Goal: Information Seeking & Learning: Check status

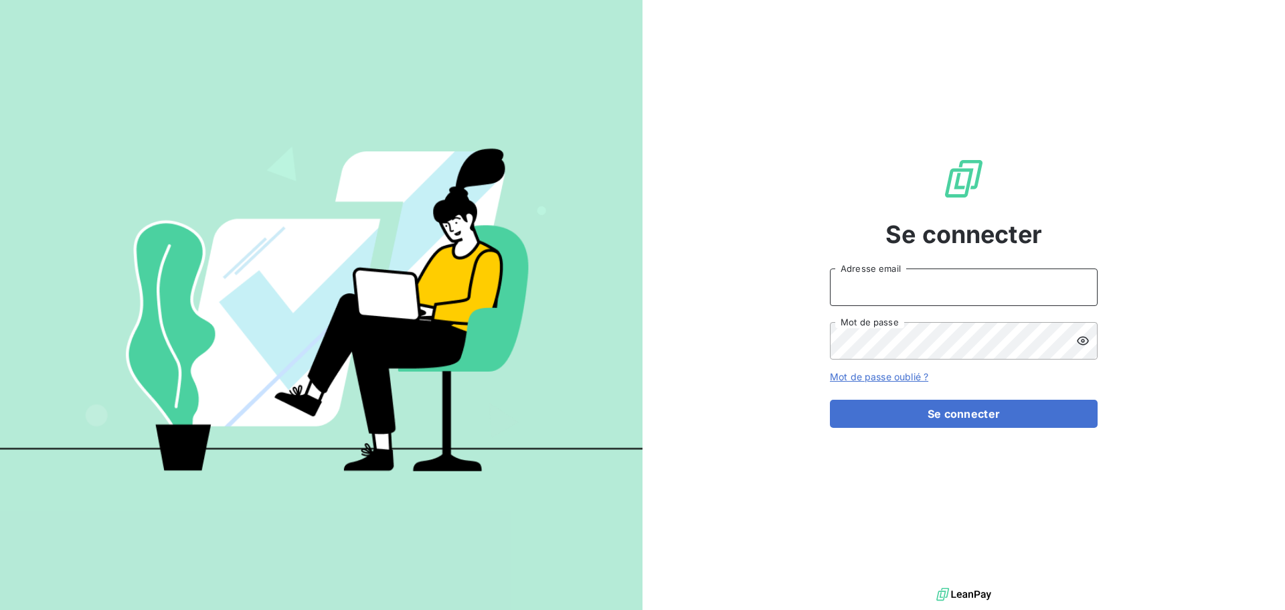
click at [955, 280] on input "Adresse email" at bounding box center [964, 286] width 268 height 37
type input "[EMAIL_ADDRESS][PERSON_NAME][DOMAIN_NAME]"
click at [830, 400] on button "Se connecter" at bounding box center [964, 414] width 268 height 28
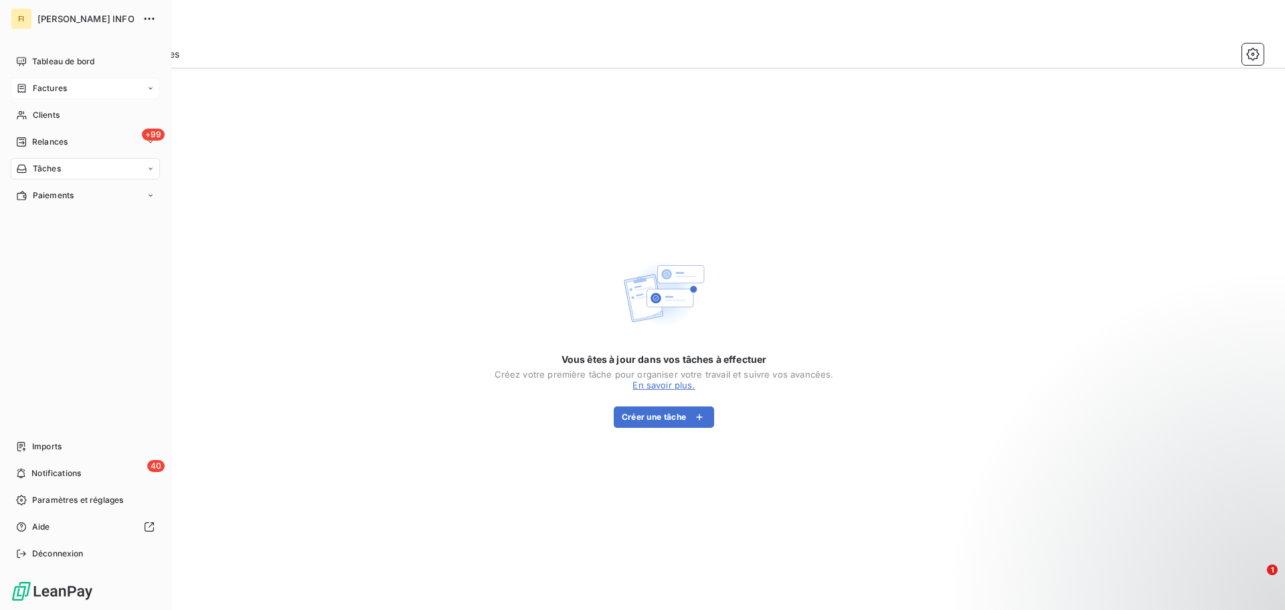
click at [67, 84] on div "Factures" at bounding box center [85, 88] width 149 height 21
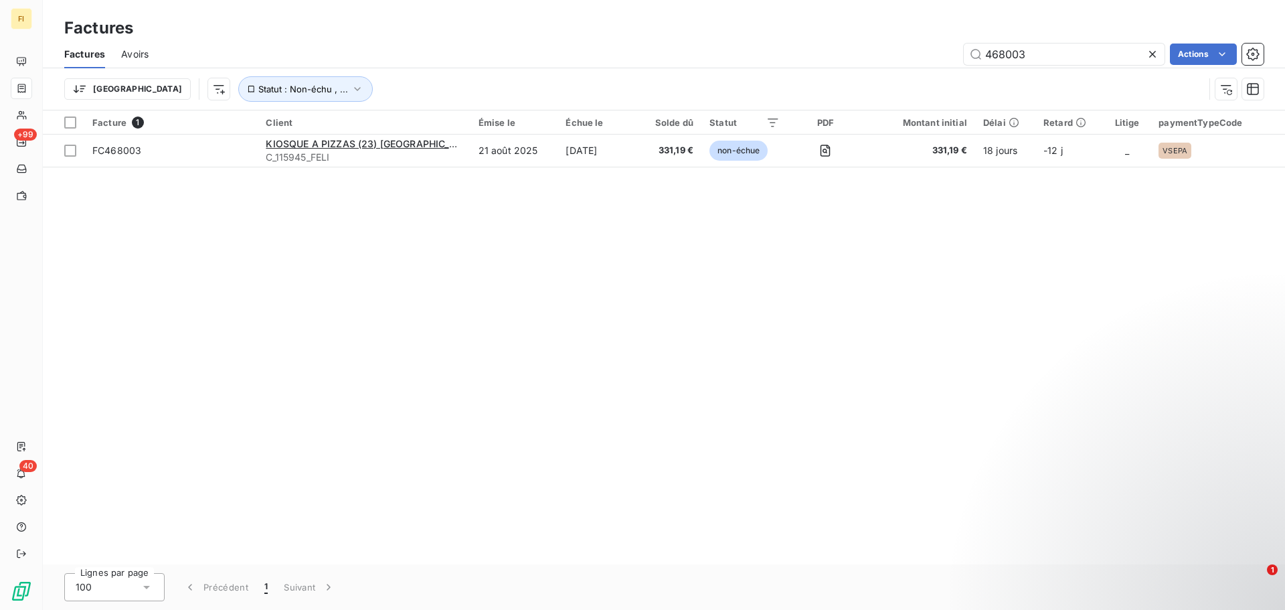
drag, startPoint x: 1064, startPoint y: 54, endPoint x: 785, endPoint y: 70, distance: 278.9
click at [786, 70] on div "Factures Avoirs 468003 Actions Trier Statut : Non-échu , ..." at bounding box center [664, 75] width 1242 height 70
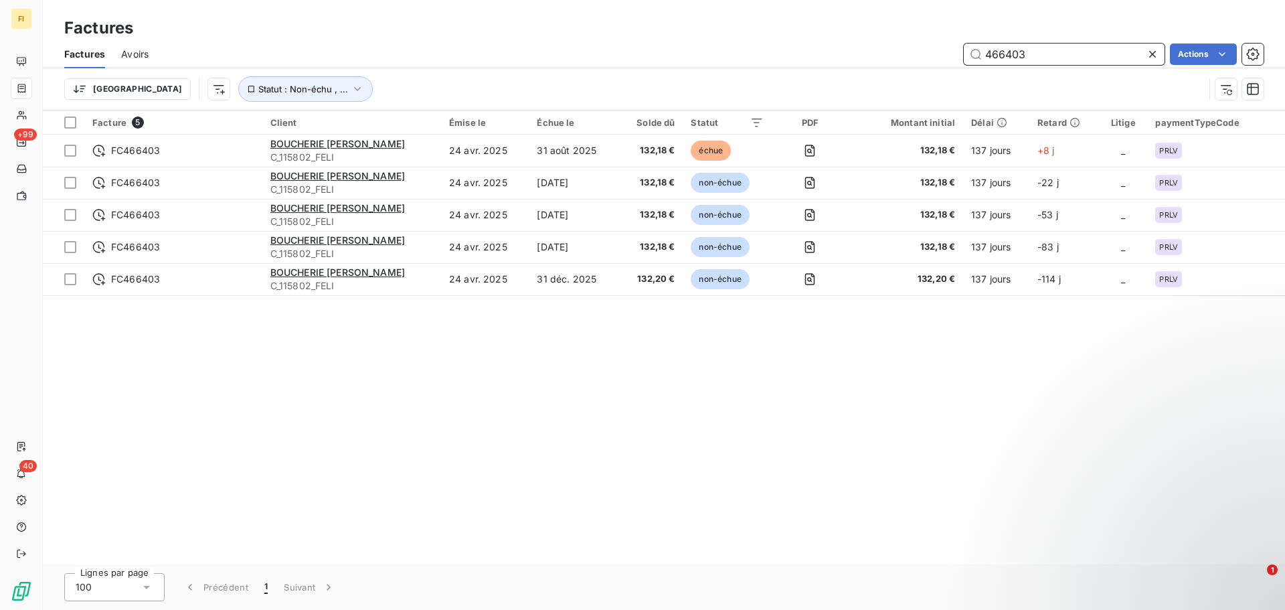
drag, startPoint x: 1066, startPoint y: 53, endPoint x: 793, endPoint y: 48, distance: 272.5
click at [795, 49] on div "466403 Actions" at bounding box center [714, 54] width 1099 height 21
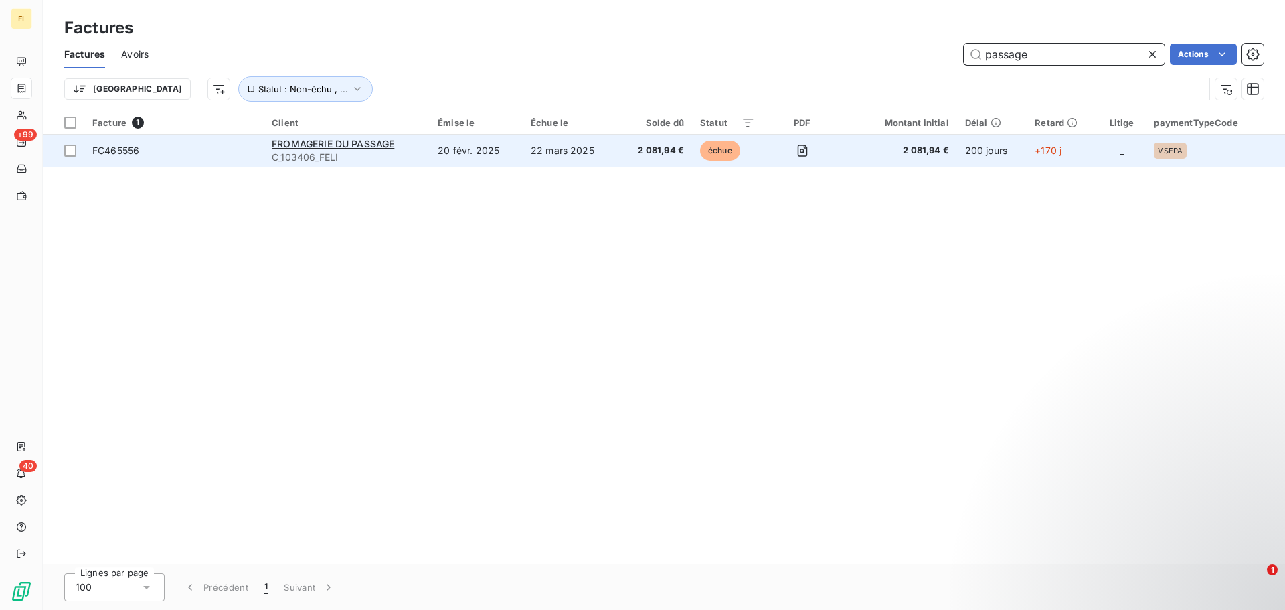
type input "passage"
click at [384, 136] on td "FROMAGERIE DU PASSAGE C_103406_FELI" at bounding box center [347, 151] width 166 height 32
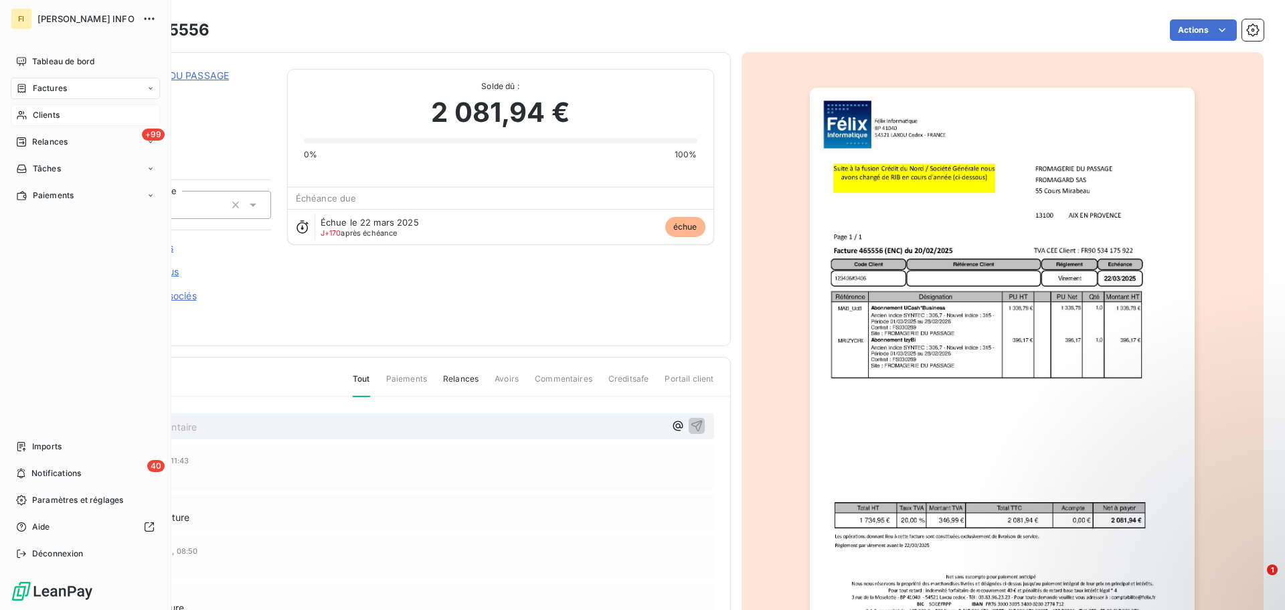
click at [72, 110] on div "Clients" at bounding box center [85, 114] width 149 height 21
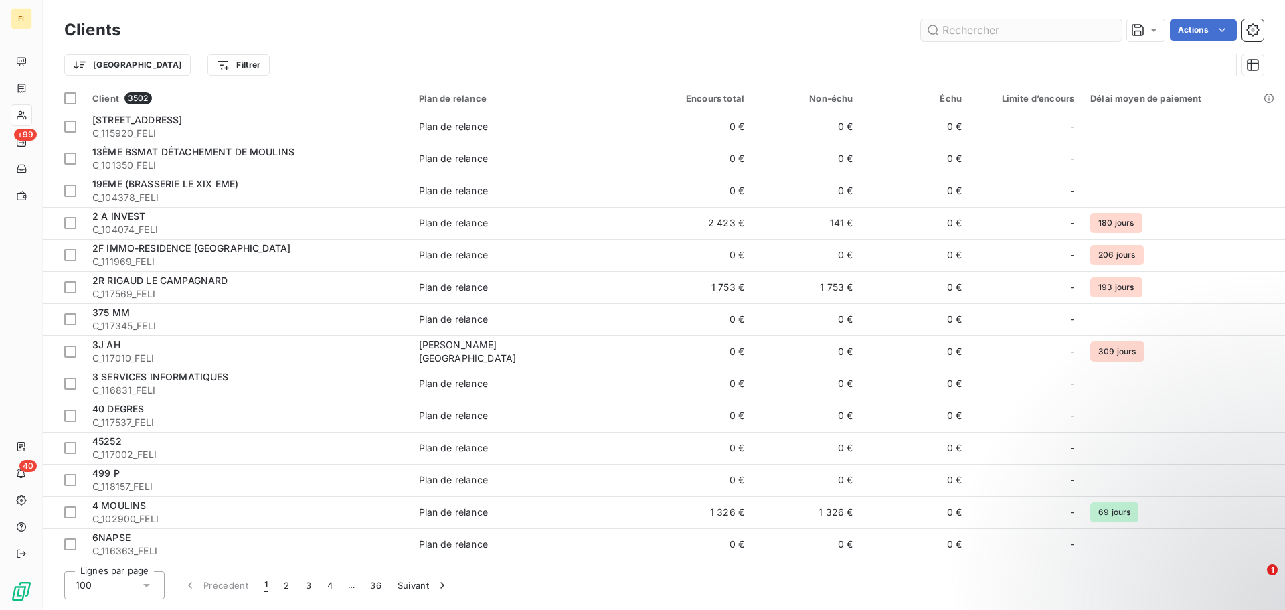
click at [1005, 31] on input "text" at bounding box center [1021, 29] width 201 height 21
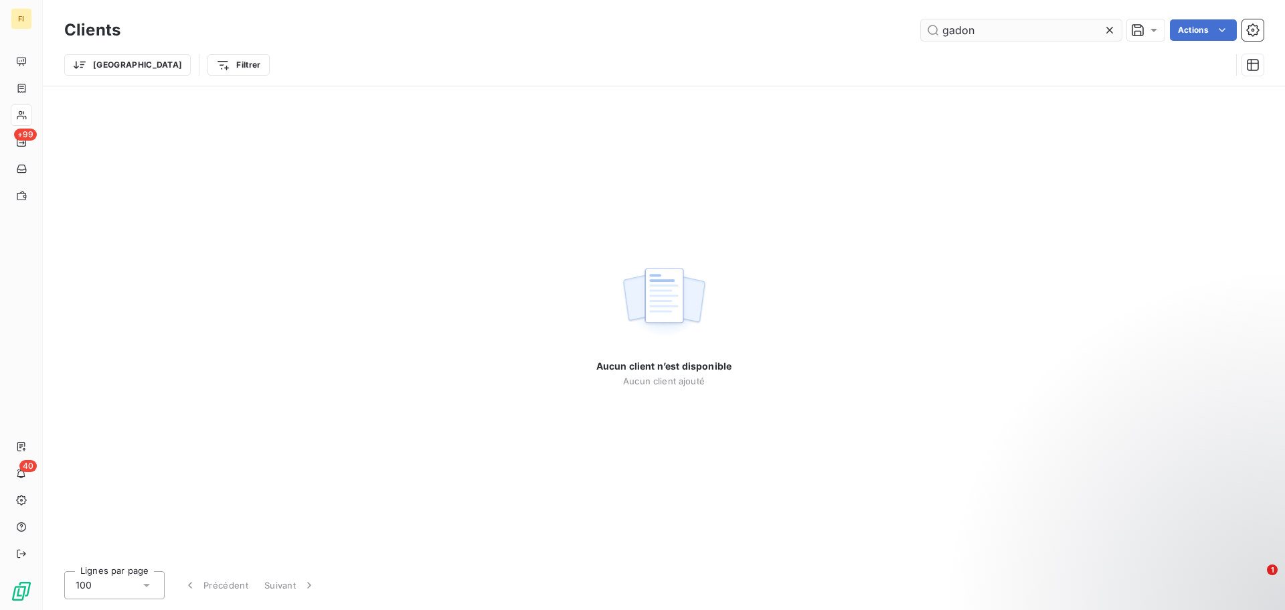
click at [957, 34] on input "gadon" at bounding box center [1021, 29] width 201 height 21
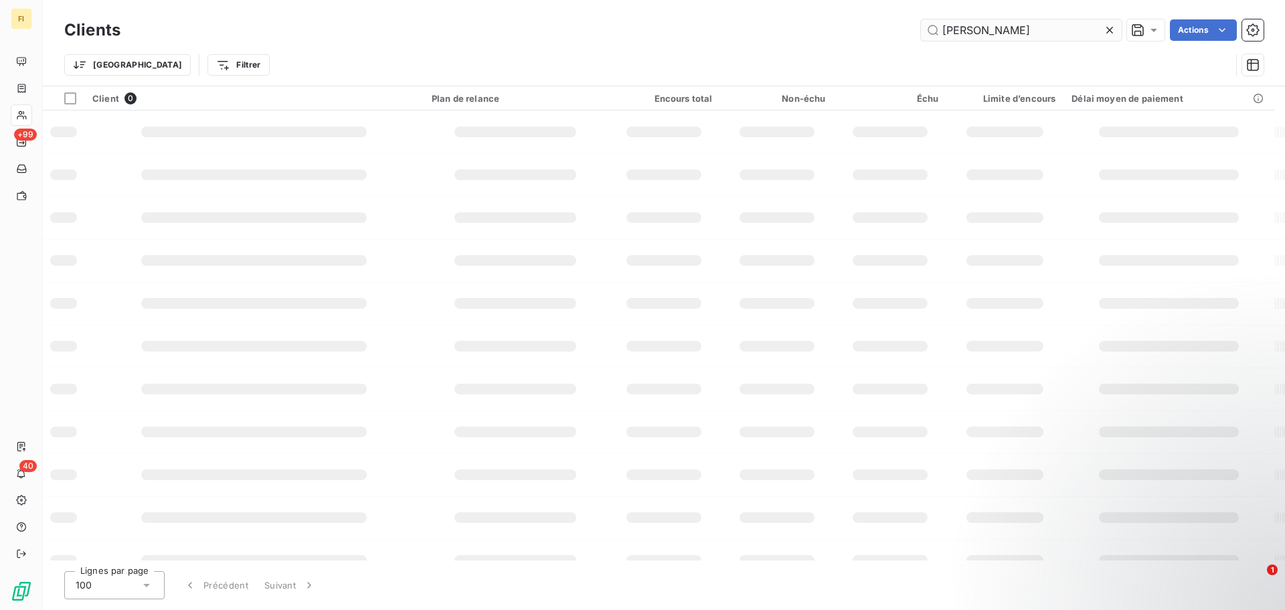
type input "[PERSON_NAME]"
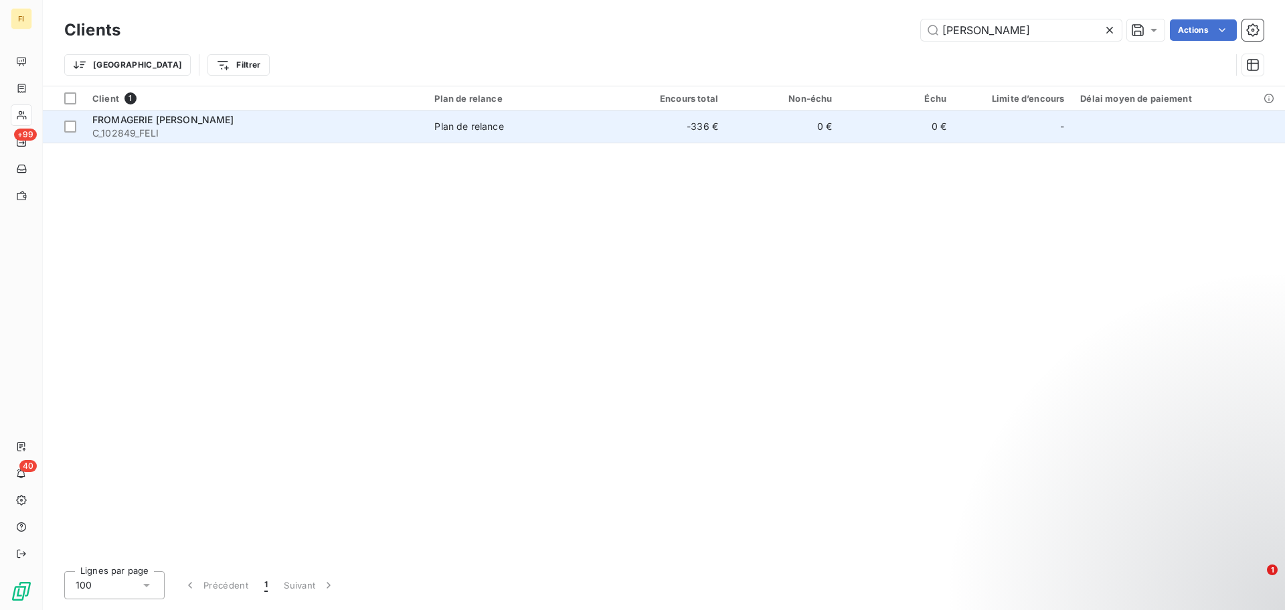
click at [441, 118] on td "Plan de relance" at bounding box center [518, 126] width 185 height 32
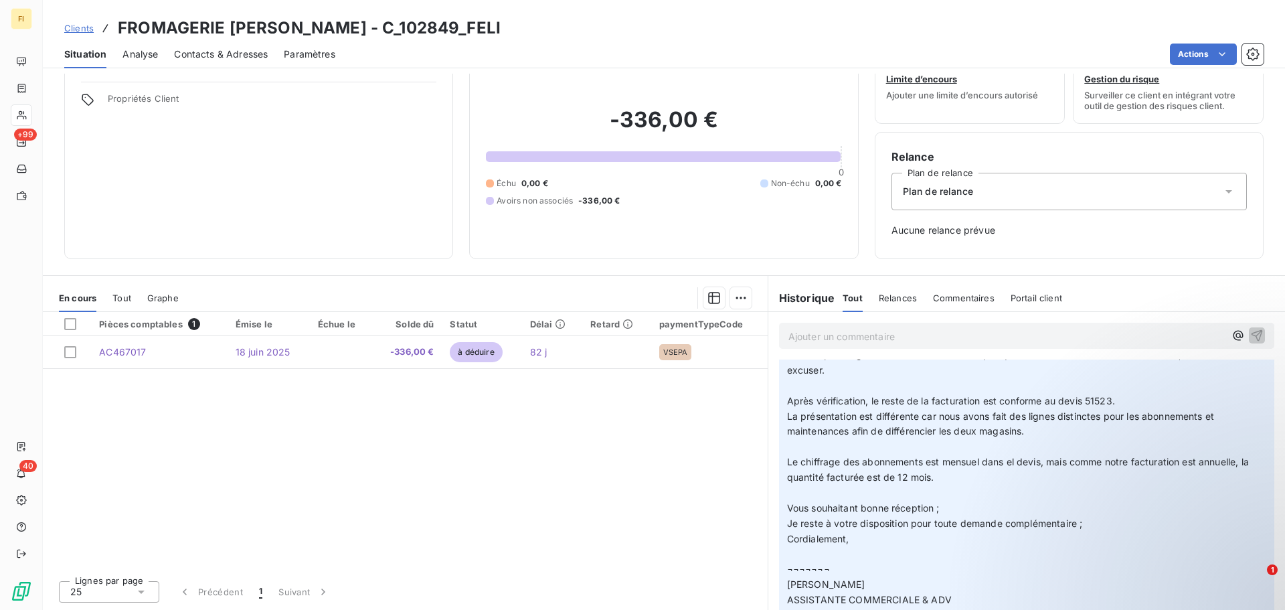
scroll to position [268, 0]
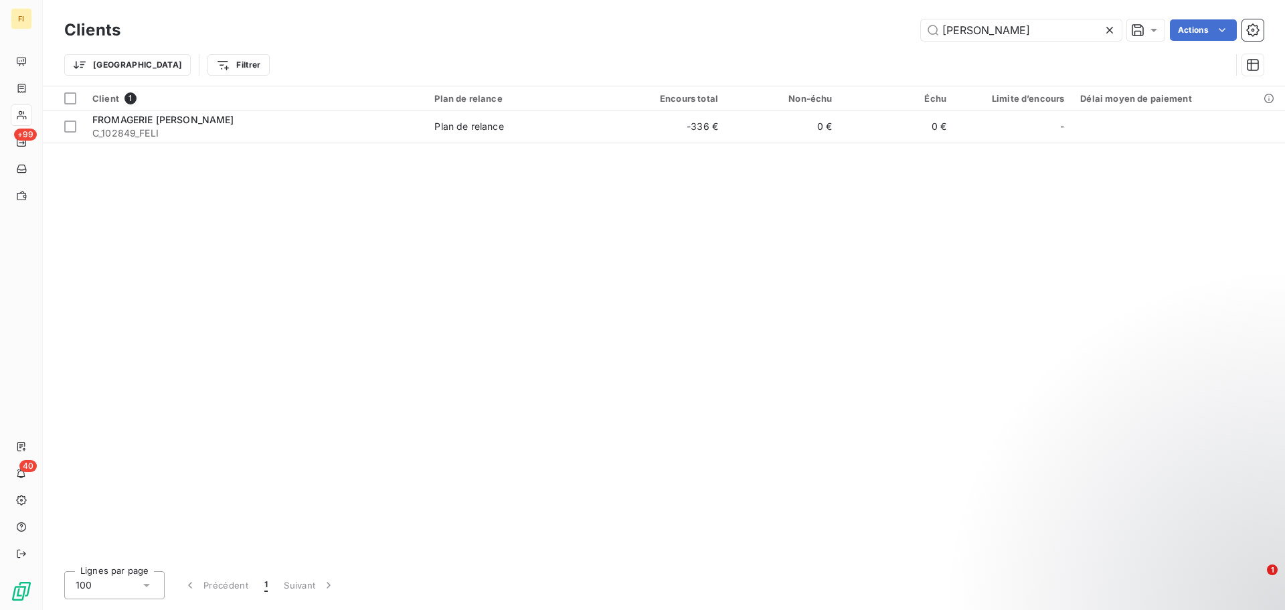
drag, startPoint x: 994, startPoint y: 27, endPoint x: 678, endPoint y: 23, distance: 316.0
click at [683, 23] on div "[PERSON_NAME] Actions" at bounding box center [700, 29] width 1127 height 21
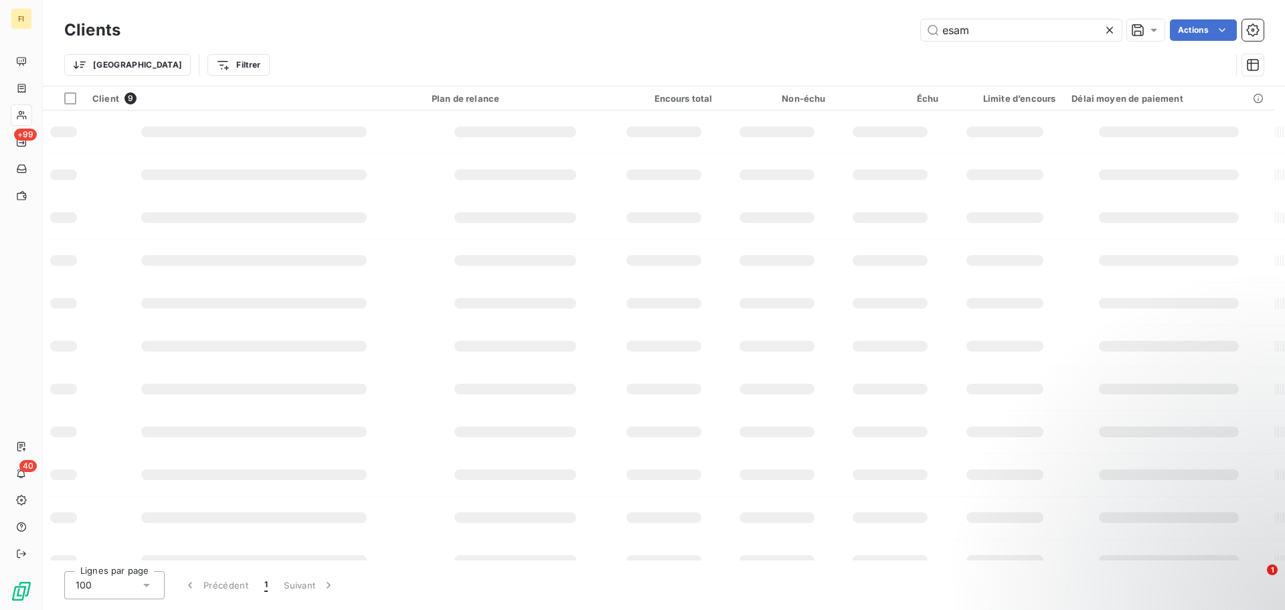
type input "esam"
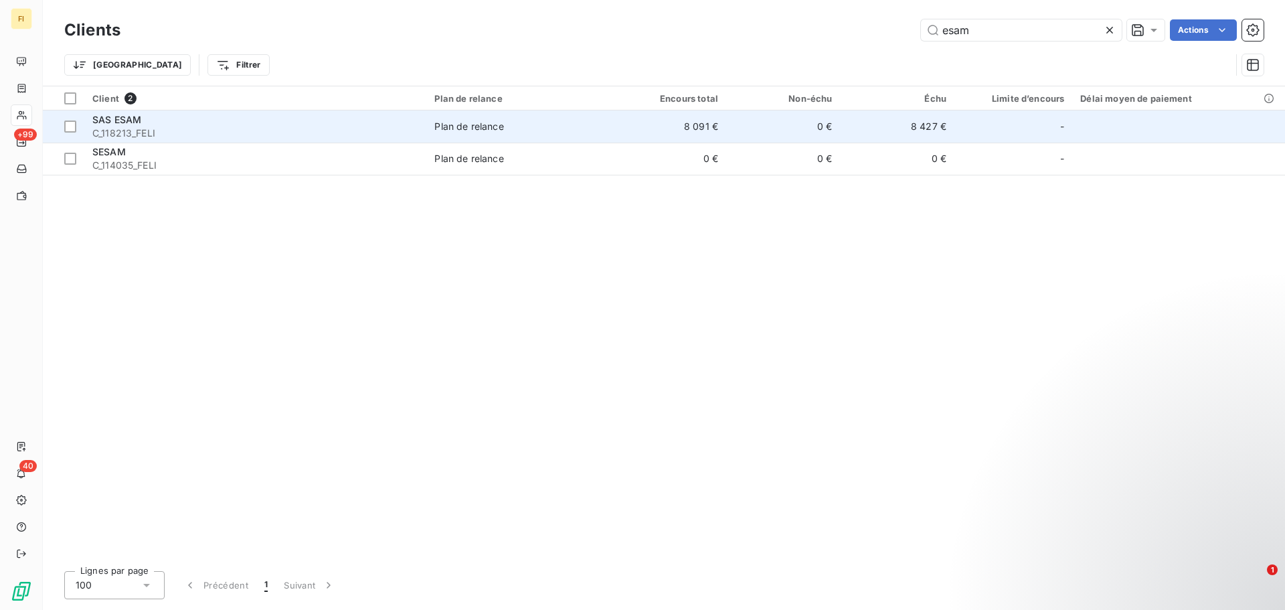
click at [687, 116] on td "8 091 €" at bounding box center [669, 126] width 114 height 32
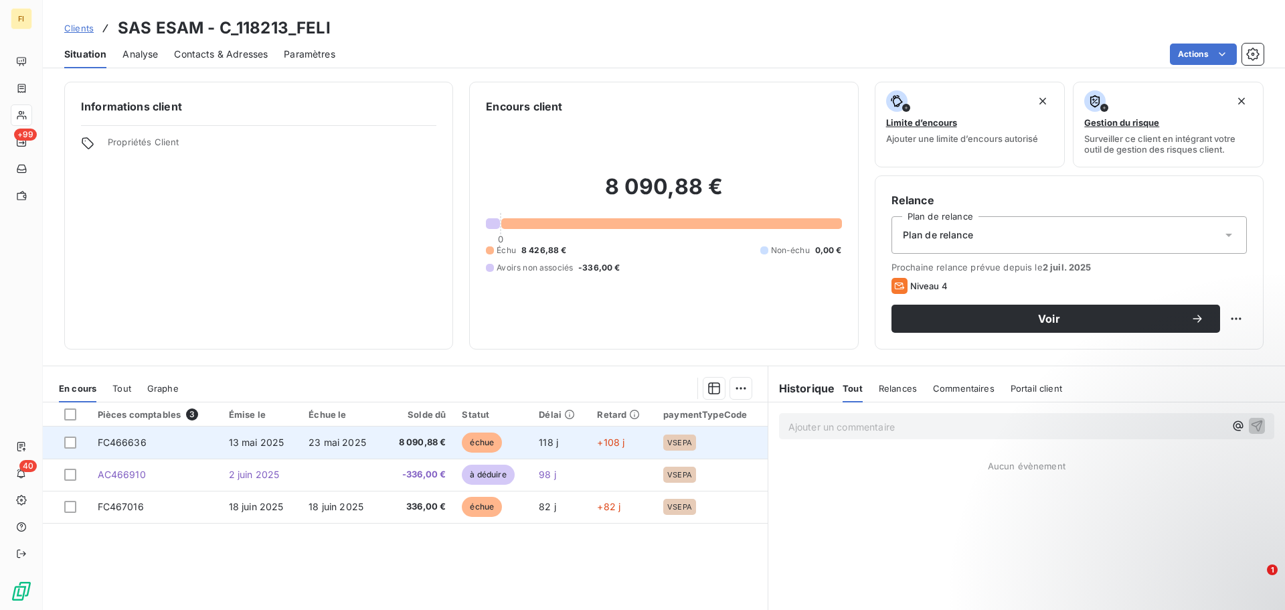
click at [565, 446] on td "118 j" at bounding box center [560, 442] width 58 height 32
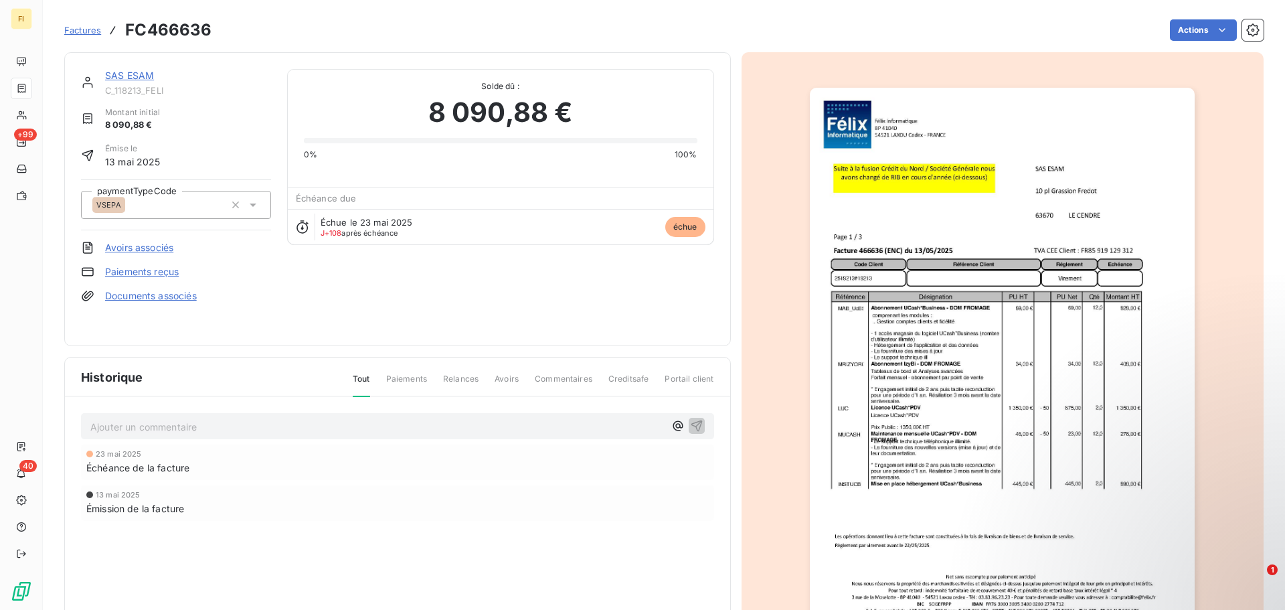
click at [410, 378] on span "Paiements" at bounding box center [406, 384] width 41 height 23
click at [404, 376] on span "Paiements" at bounding box center [406, 384] width 41 height 23
click at [461, 376] on span "Relances" at bounding box center [460, 384] width 35 height 23
click at [461, 378] on span "Relances" at bounding box center [460, 384] width 35 height 23
drag, startPoint x: 166, startPoint y: 75, endPoint x: 108, endPoint y: 78, distance: 58.3
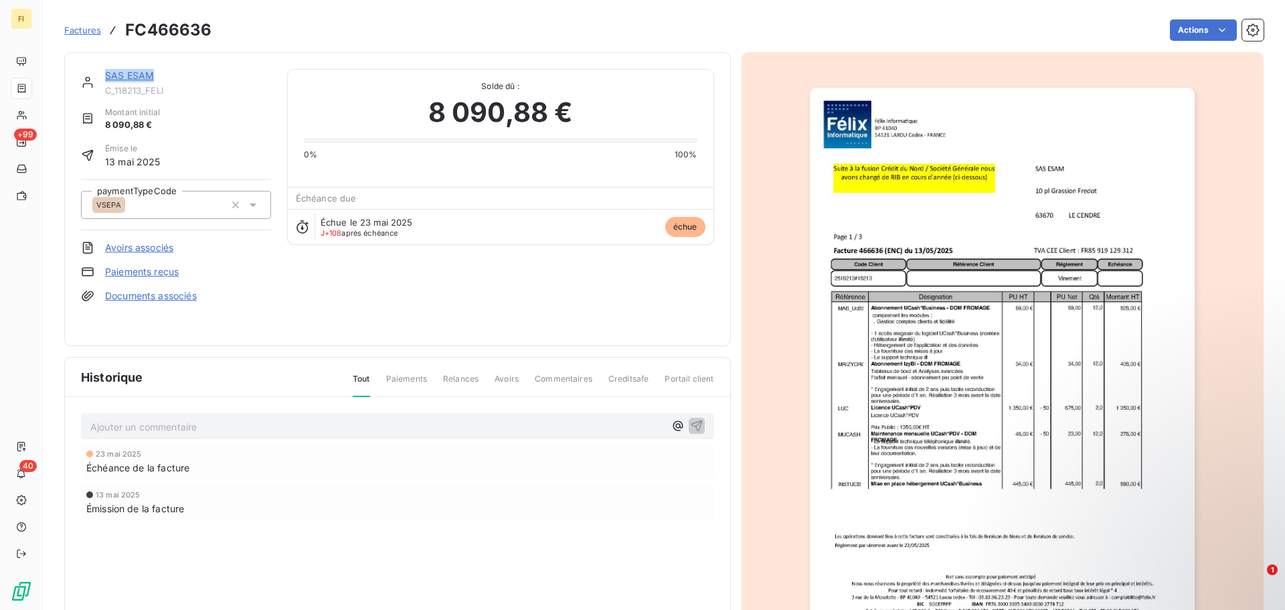
click at [108, 78] on div "SAS ESAM" at bounding box center [188, 75] width 166 height 13
